Goal: Find specific page/section: Find specific page/section

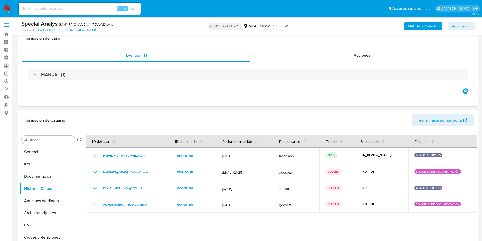
select select "10"
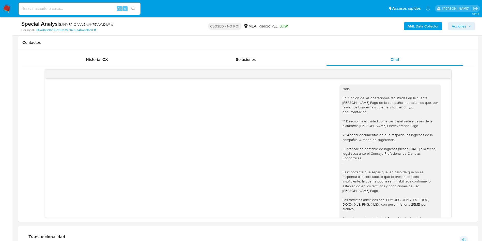
scroll to position [319, 0]
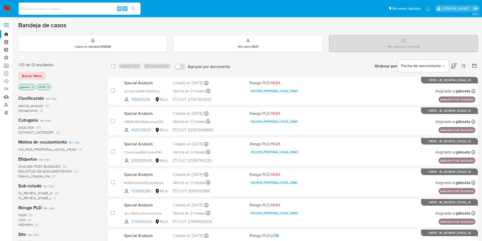
click at [88, 10] on input at bounding box center [80, 8] width 122 height 7
paste input "[EMAIL_ADDRESS][DOMAIN_NAME]"
type input "[EMAIL_ADDRESS][DOMAIN_NAME]"
click at [135, 11] on button "search-icon" at bounding box center [133, 8] width 10 height 7
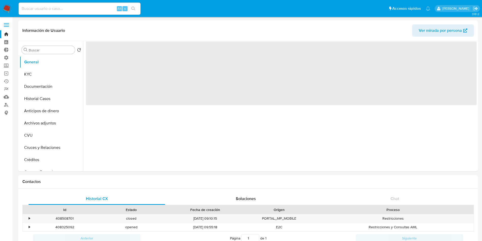
select select "10"
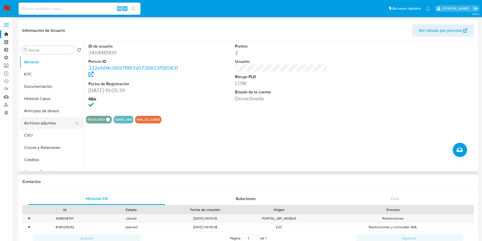
click at [40, 123] on button "Archivos adjuntos" at bounding box center [50, 123] width 60 height 12
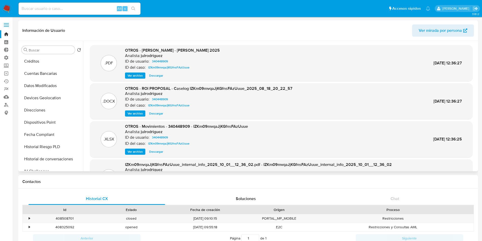
scroll to position [264, 0]
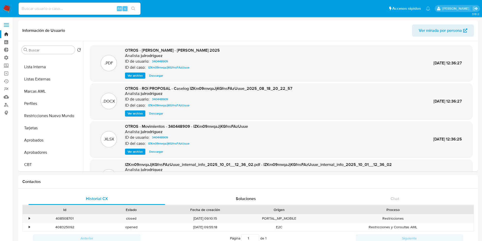
click at [84, 9] on input at bounding box center [80, 8] width 122 height 7
paste input "623349953"
type input "623349953"
click at [132, 6] on button "search-icon" at bounding box center [133, 8] width 10 height 7
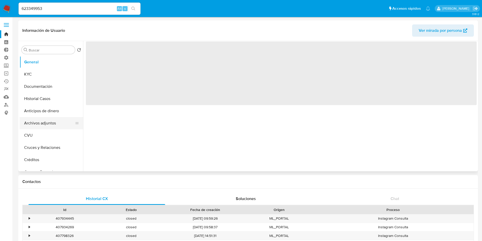
click at [42, 125] on button "Archivos adjuntos" at bounding box center [50, 123] width 60 height 12
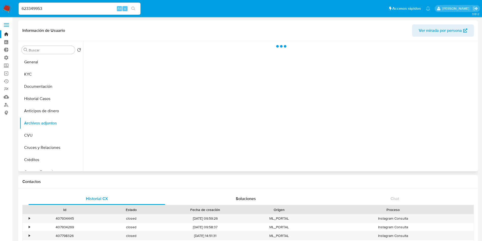
select select "10"
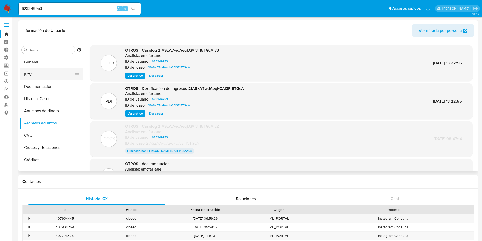
click at [42, 73] on button "KYC" at bounding box center [50, 74] width 60 height 12
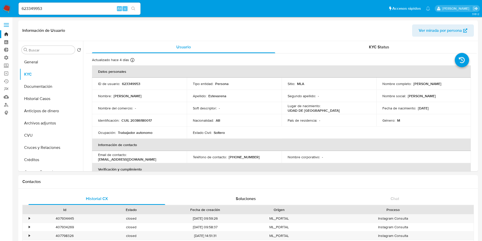
click at [72, 6] on input "623349953" at bounding box center [80, 8] width 122 height 7
paste input "[EMAIL_ADDRESS][DOMAIN_NAME]"
type input "[EMAIL_ADDRESS][DOMAIN_NAME]"
click at [134, 10] on icon "search-icon" at bounding box center [133, 9] width 4 height 4
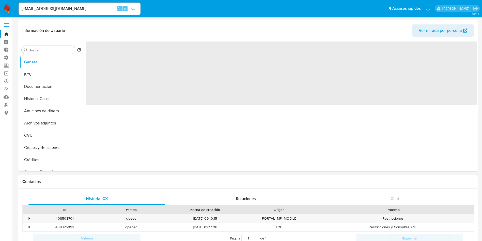
select select "10"
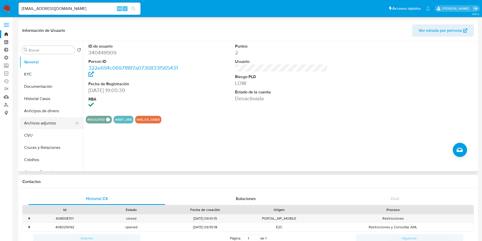
click at [43, 120] on button "Archivos adjuntos" at bounding box center [50, 123] width 60 height 12
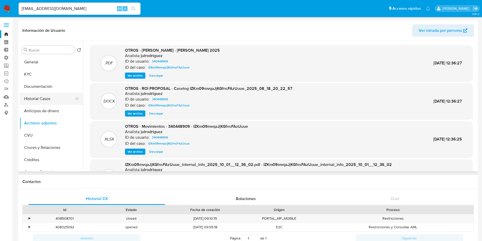
click at [51, 97] on button "Historial Casos" at bounding box center [50, 99] width 60 height 12
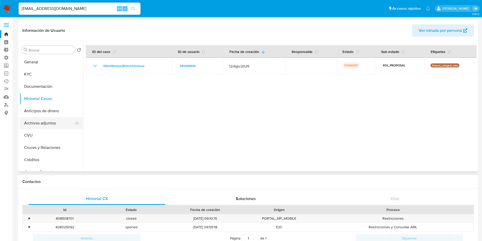
click at [44, 121] on button "Archivos adjuntos" at bounding box center [50, 123] width 60 height 12
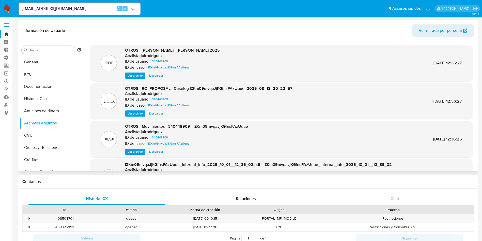
scroll to position [38, 0]
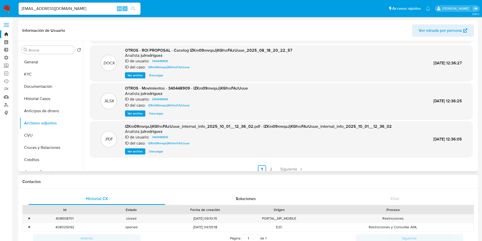
click at [135, 75] on span "Ver archivo" at bounding box center [135, 75] width 15 height 5
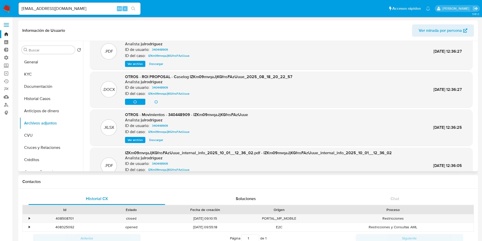
scroll to position [0, 0]
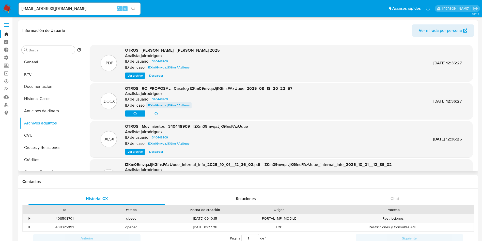
click at [177, 105] on span "IZKm09mvqaJjKGfnsFAzUuue" at bounding box center [168, 105] width 41 height 6
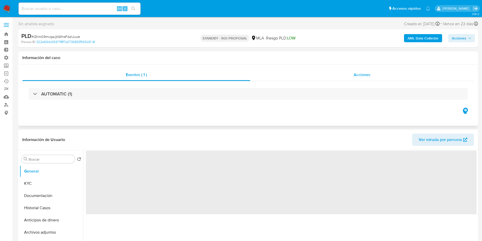
click at [367, 77] on span "Acciones" at bounding box center [362, 75] width 17 height 6
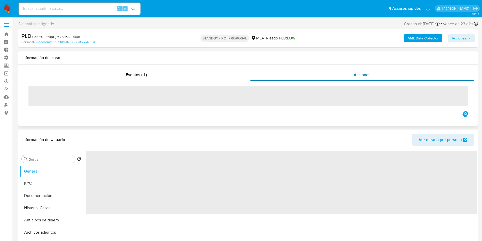
select select "10"
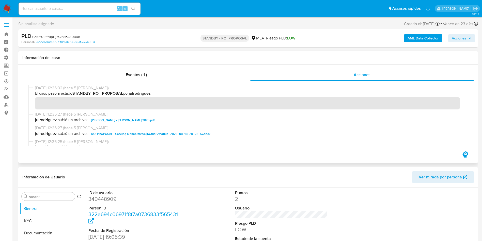
click at [172, 132] on span "ROI PROPOSAL - Caselog IZKm09mvqaJjKGfnsFAzUuue_2025_08_18_20_22_57.docx" at bounding box center [150, 134] width 119 height 6
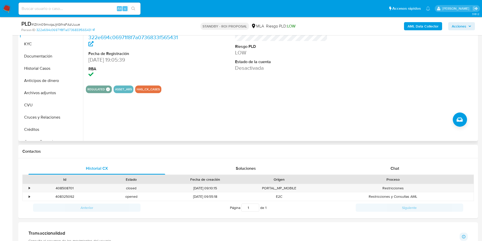
scroll to position [114, 0]
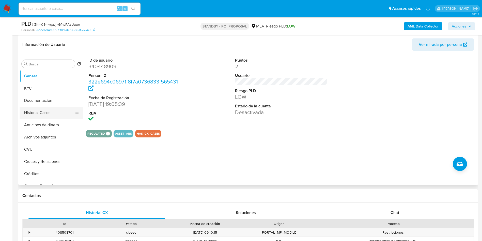
click at [57, 114] on button "Historial Casos" at bounding box center [50, 113] width 60 height 12
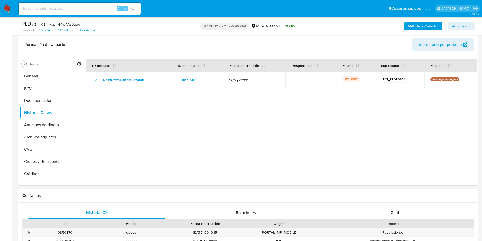
click at [63, 23] on span "# IZKm09mvqaJjKGfnsFAzUuue" at bounding box center [56, 24] width 49 height 5
copy span "IZKm09mvqaJjKGfnsFAzUuue"
